Goal: Information Seeking & Learning: Understand process/instructions

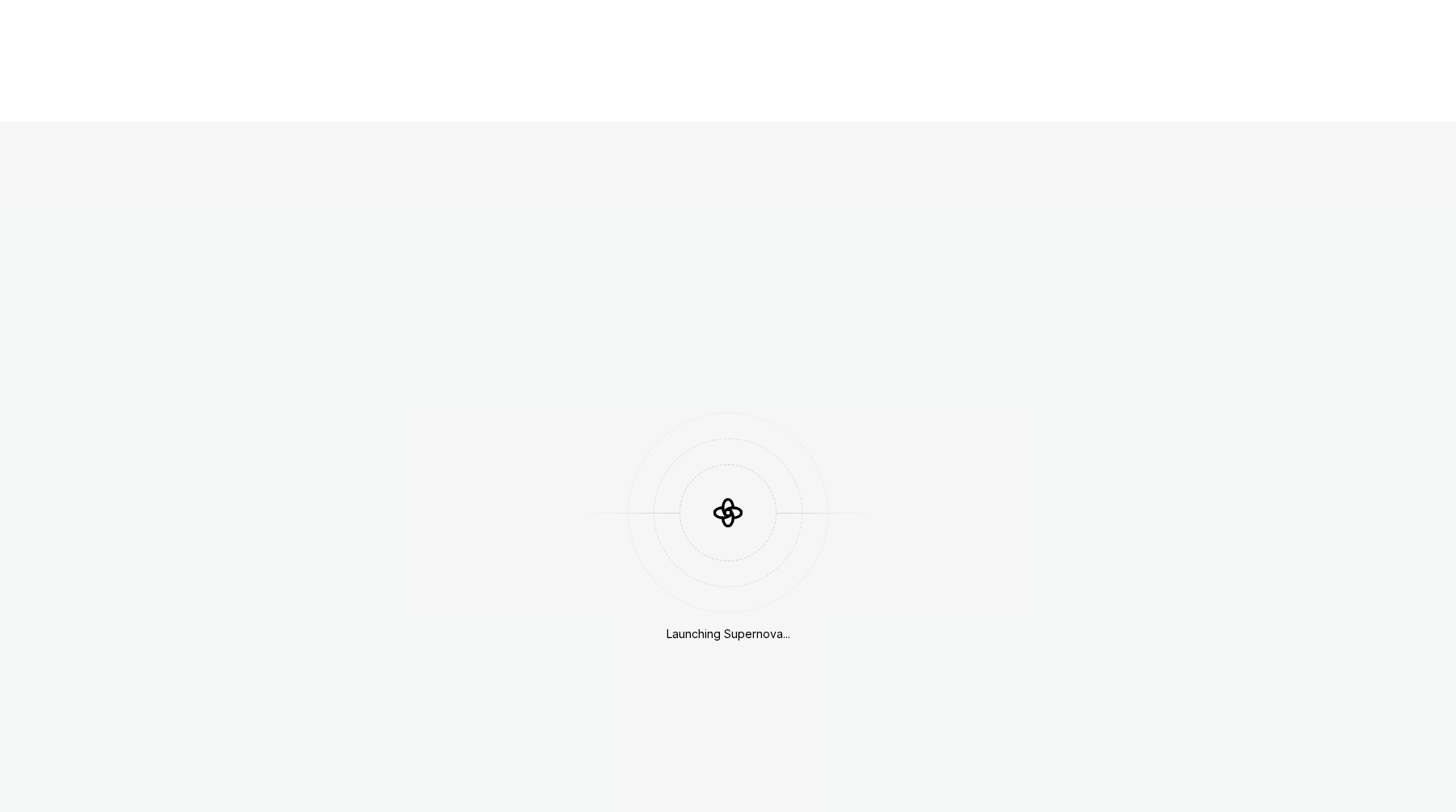
click at [611, 154] on div "Launching Supernova..." at bounding box center [728, 527] width 1456 height 812
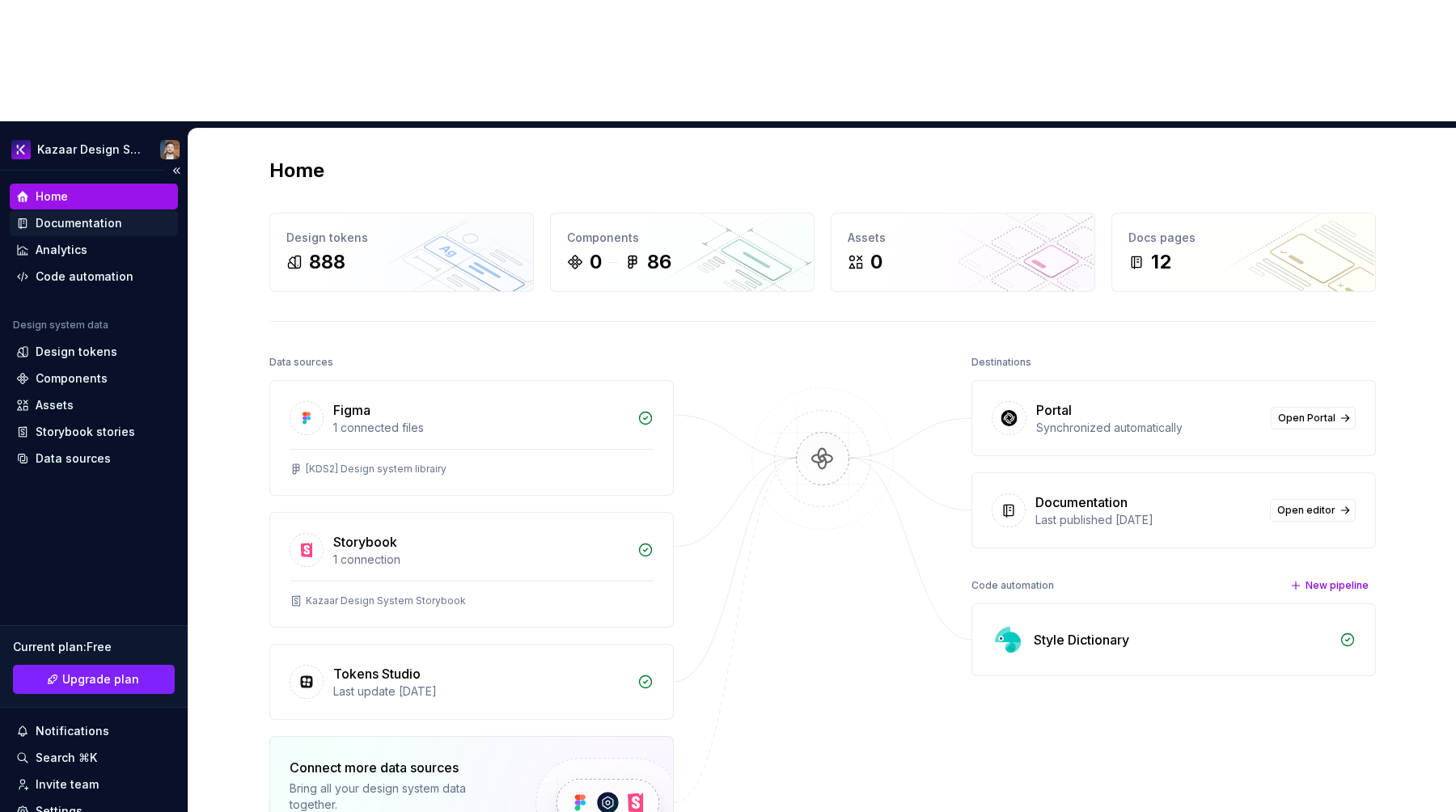
click at [52, 215] on div "Documentation" at bounding box center [78, 223] width 86 height 16
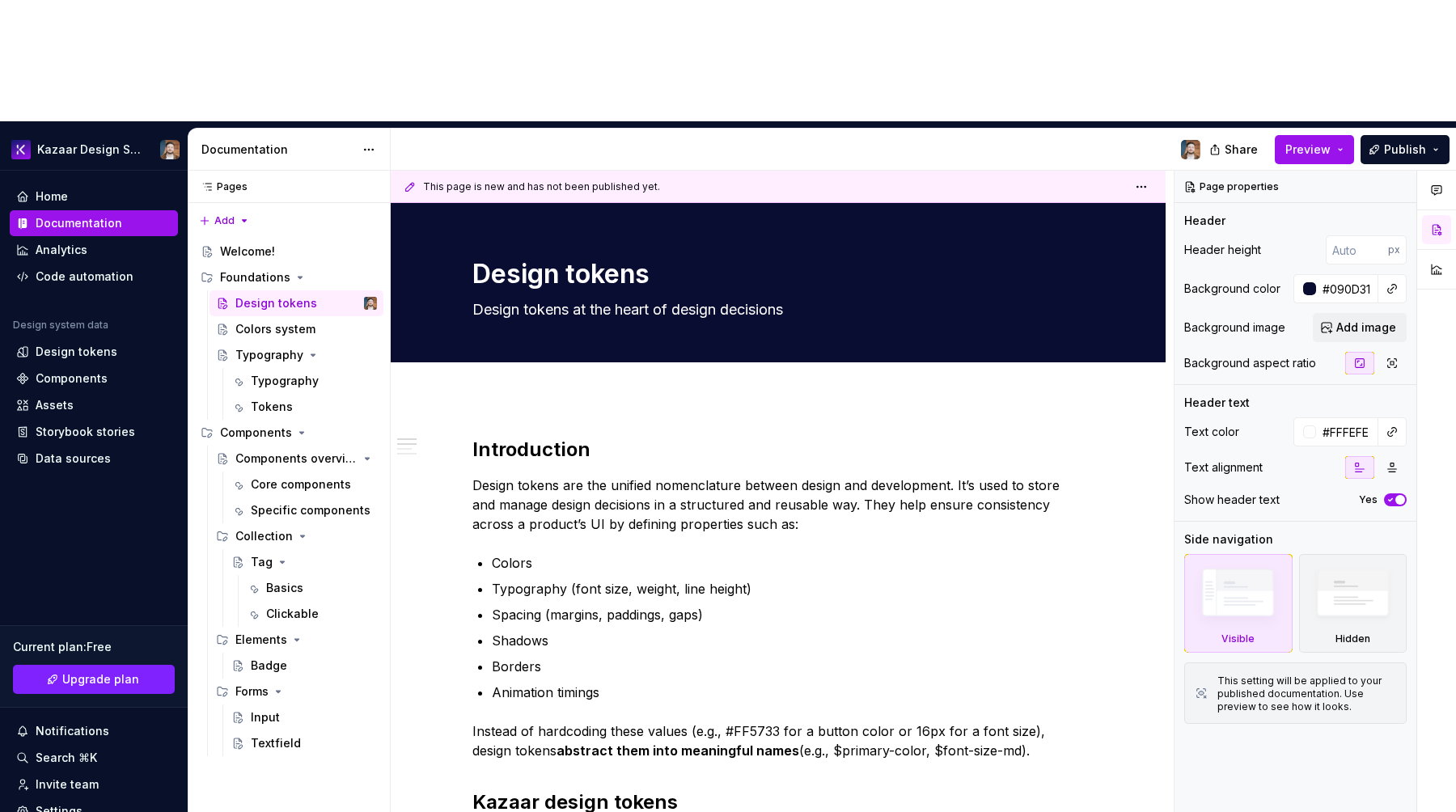
click at [1354, 129] on div "Share Preview Publish" at bounding box center [1335, 150] width 243 height 42
click at [1353, 135] on button "Preview" at bounding box center [1314, 150] width 79 height 29
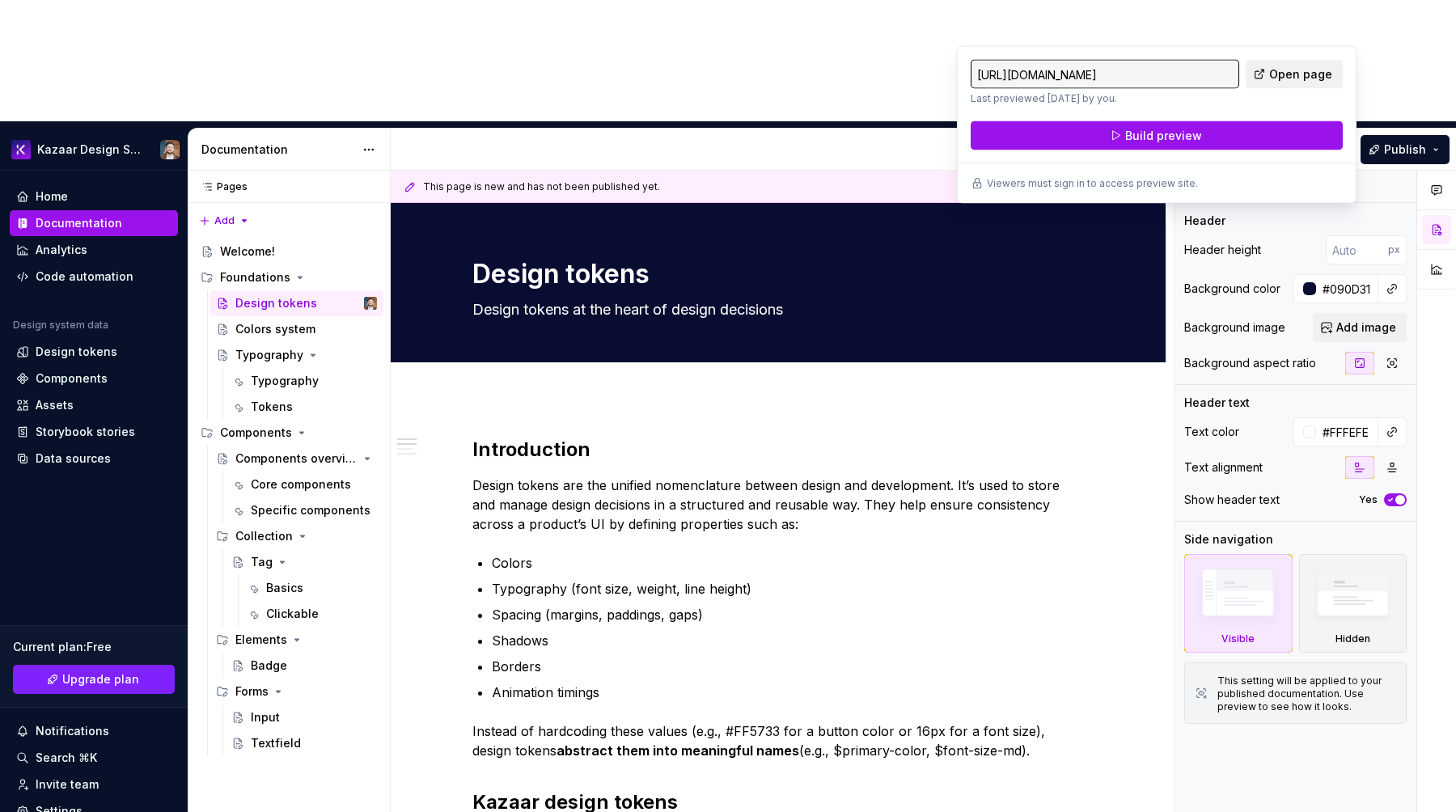
click at [1302, 67] on span "Open page" at bounding box center [1301, 74] width 63 height 16
click at [922, 129] on div at bounding box center [801, 150] width 822 height 42
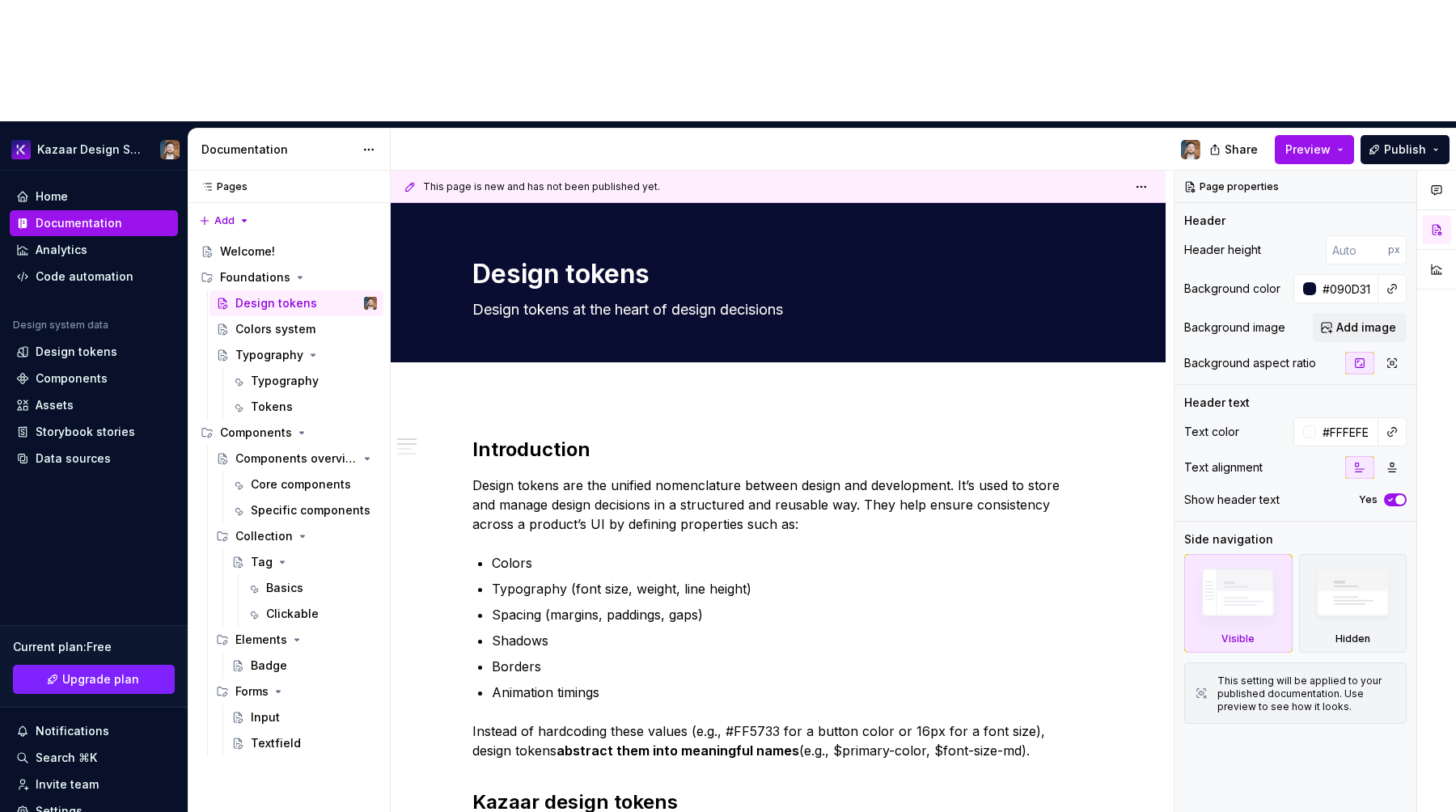
type textarea "*"
